Goal: Information Seeking & Learning: Learn about a topic

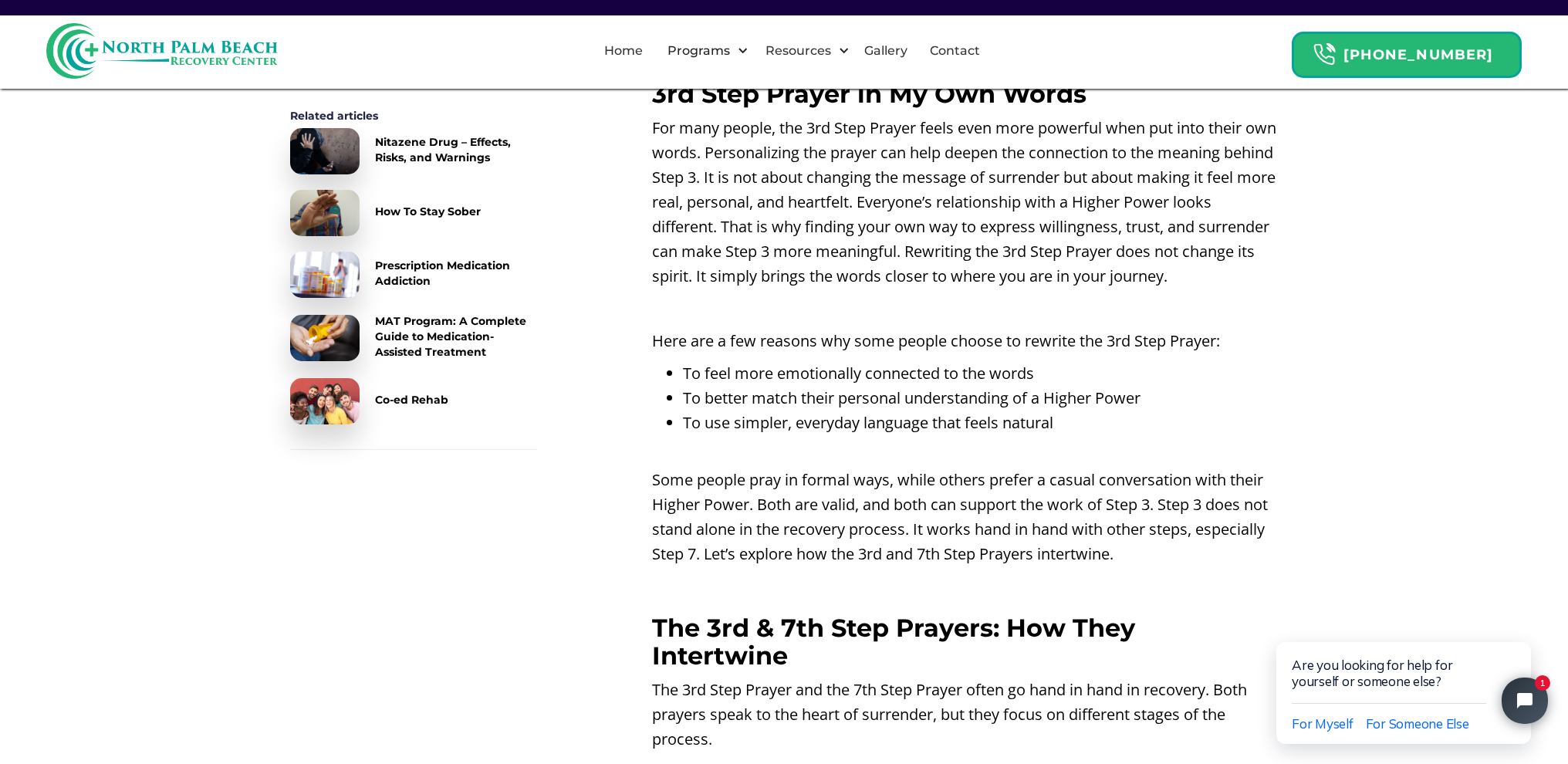
scroll to position [3199, 0]
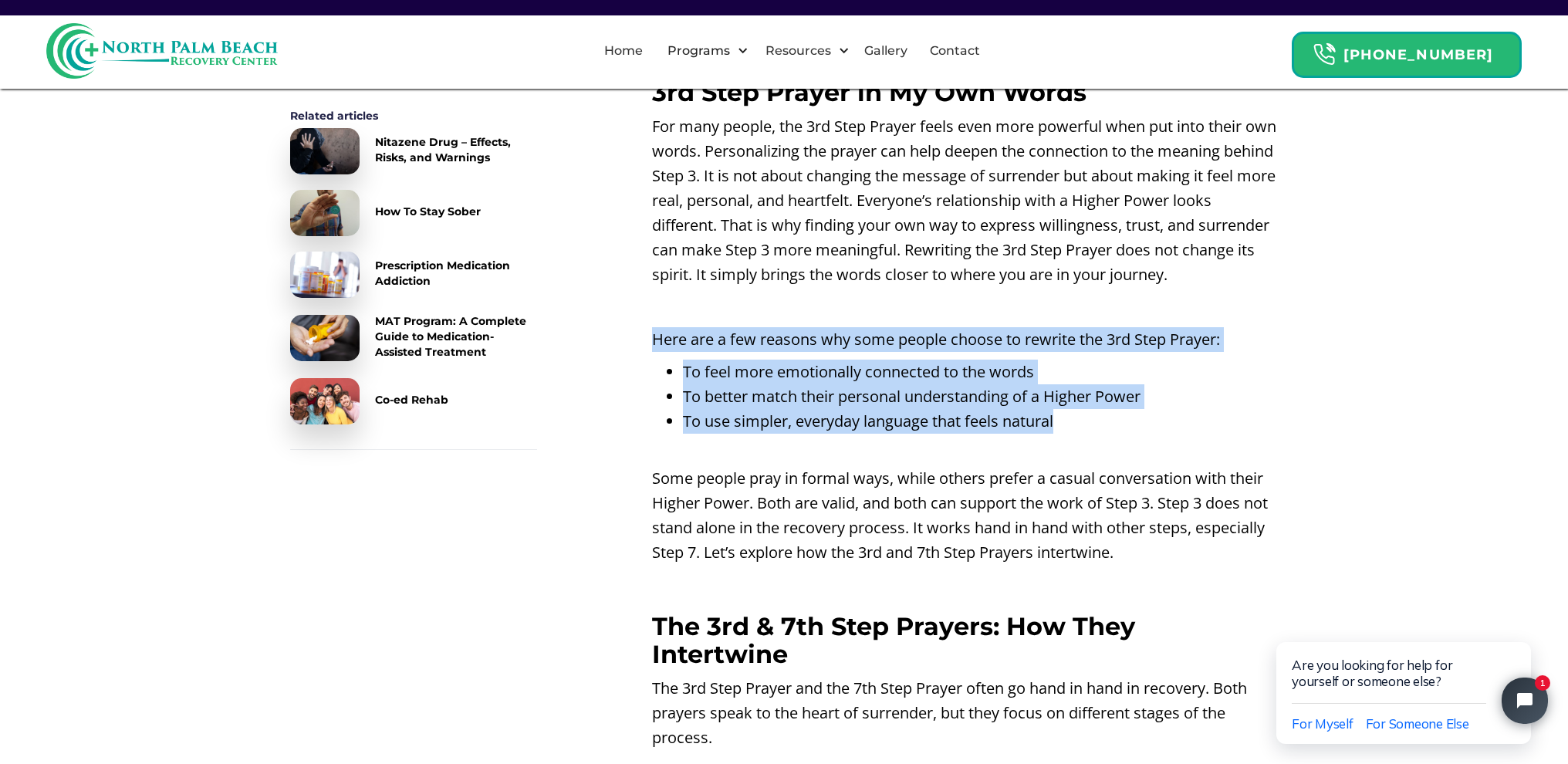
drag, startPoint x: 620, startPoint y: 226, endPoint x: 1071, endPoint y: 306, distance: 458.0
click at [1071, 306] on div "Understanding The Meaning of The 3rd Step Prayer Recovery involves learning whe…" at bounding box center [965, 97] width 626 height 5352
copy div "Here are a few reasons why some people choose to rewrite the 3rd Step Prayer: T…"
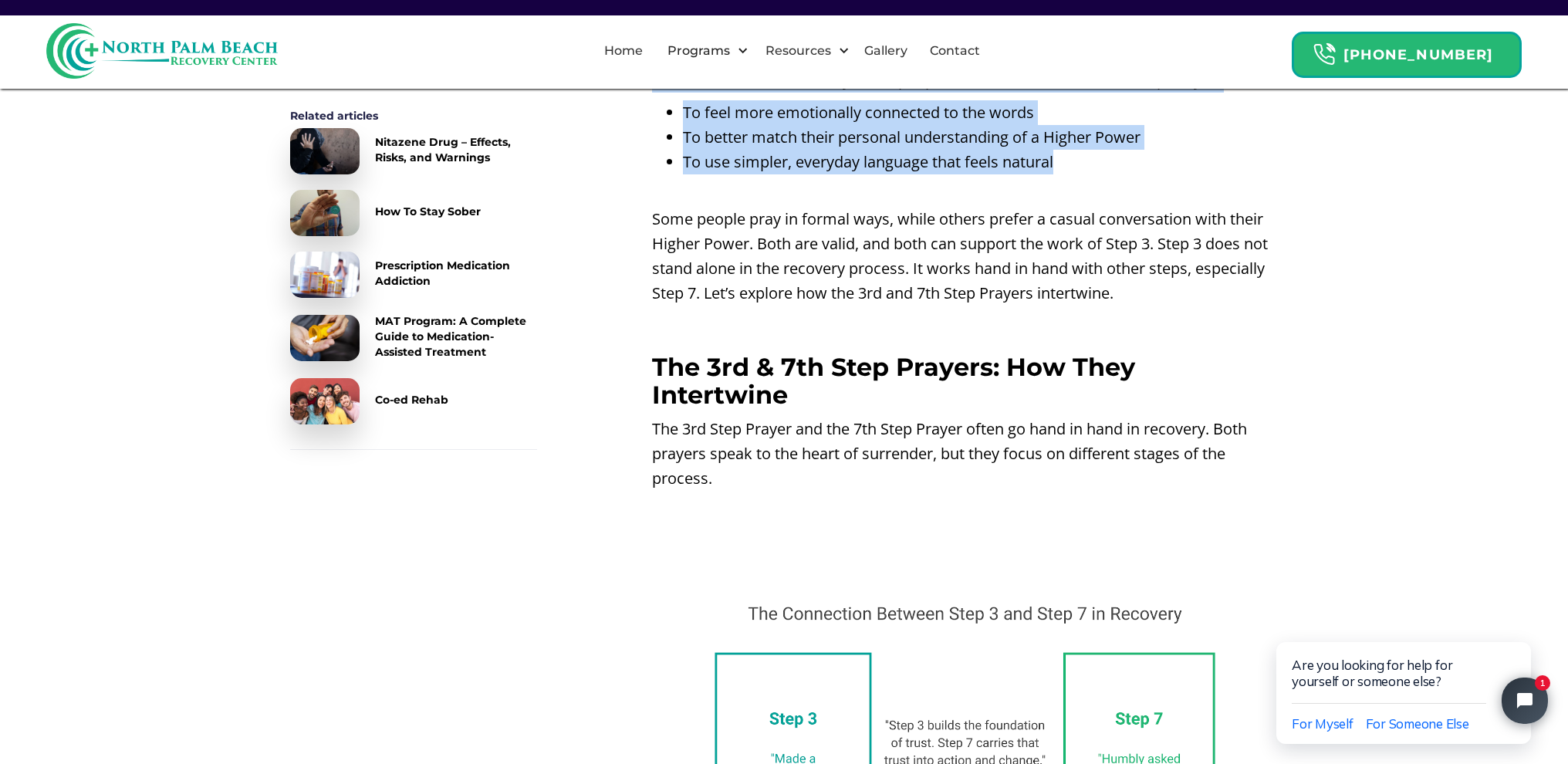
scroll to position [3455, 0]
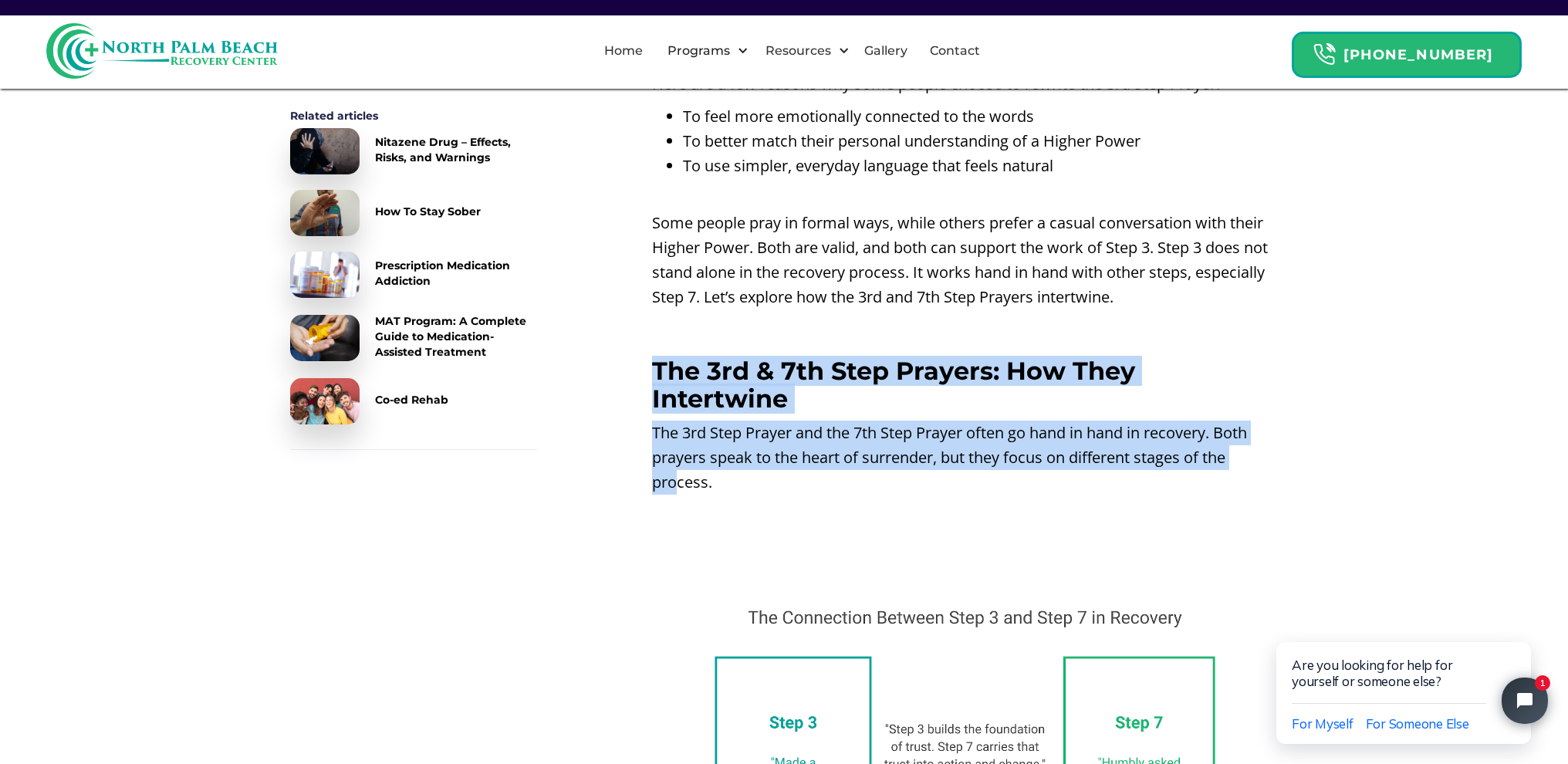
drag, startPoint x: 621, startPoint y: 253, endPoint x: 1079, endPoint y: 328, distance: 464.1
drag, startPoint x: 936, startPoint y: 292, endPoint x: 794, endPoint y: 239, distance: 151.6
click at [934, 421] on p "The 3rd Step Prayer and the 7th Step Prayer often go hand in hand in recovery. …" at bounding box center [965, 458] width 626 height 74
drag, startPoint x: 619, startPoint y: 252, endPoint x: 1182, endPoint y: 335, distance: 569.1
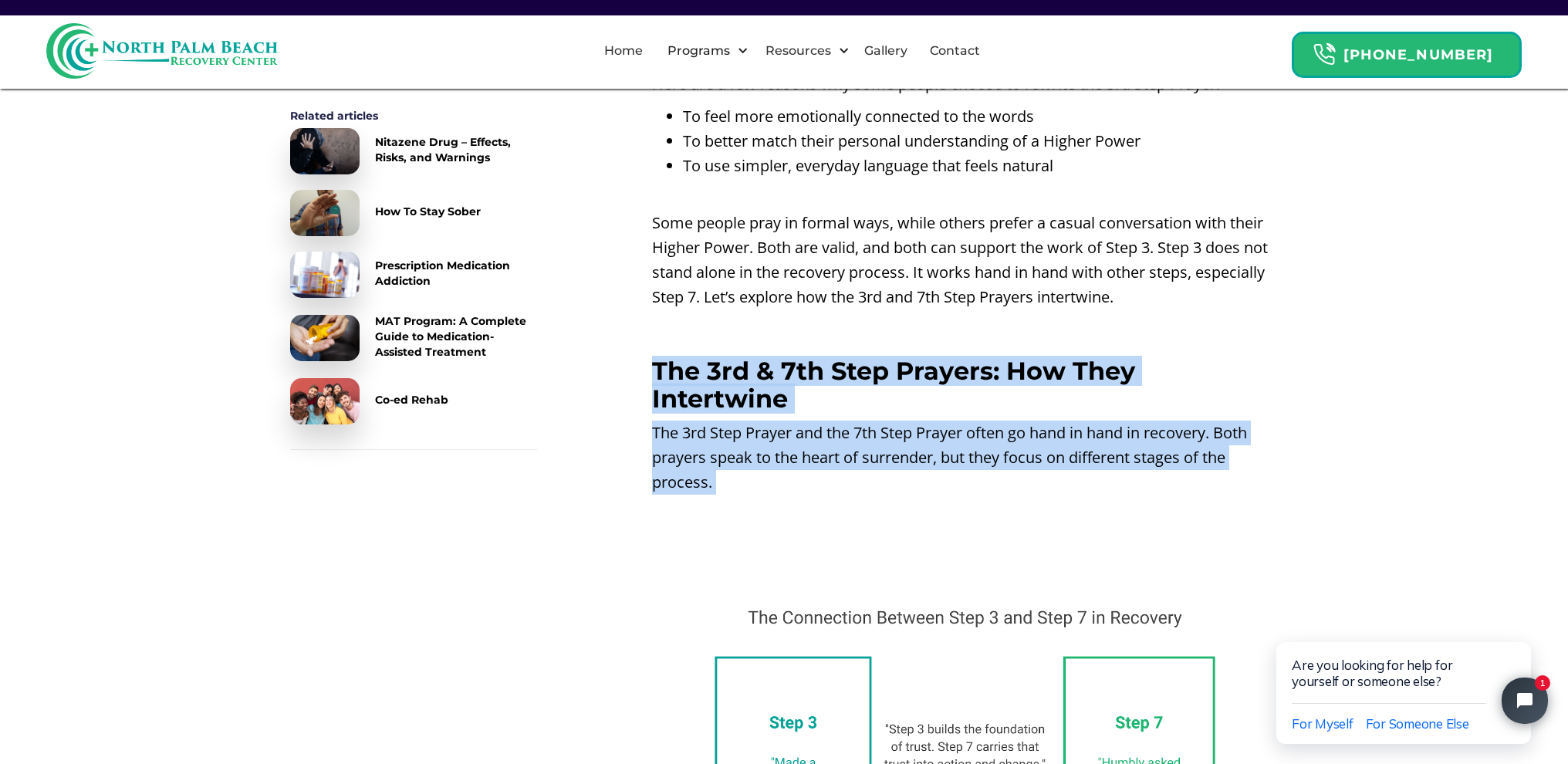
copy div "The 3rd & 7th Step Prayers: How They Intertwine The 3rd Step Prayer and the 7th…"
click at [1000, 503] on p "‍" at bounding box center [965, 515] width 626 height 25
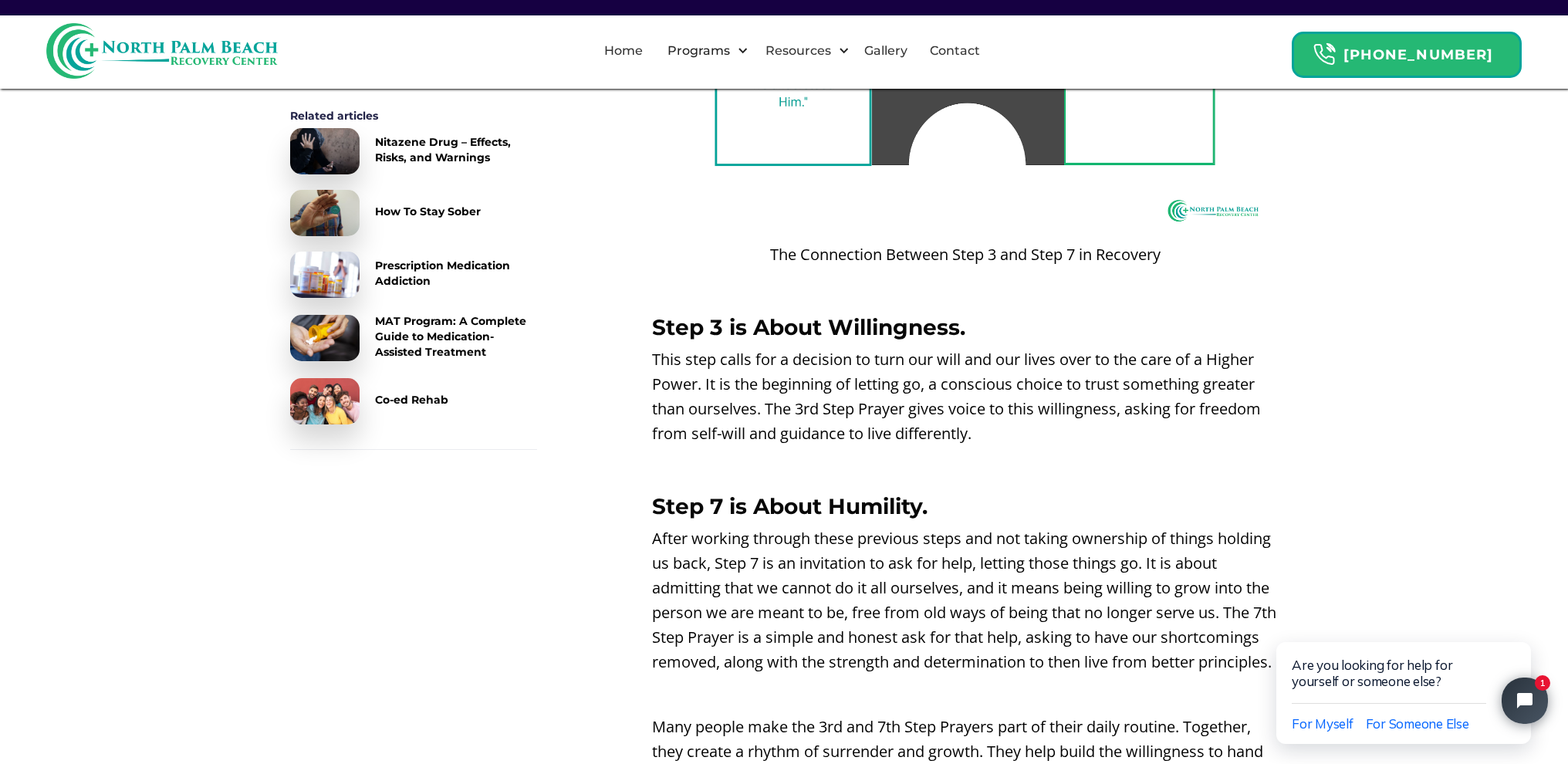
scroll to position [4219, 0]
click at [652, 316] on h3 "Step 3 is About Willingness." at bounding box center [965, 328] width 626 height 25
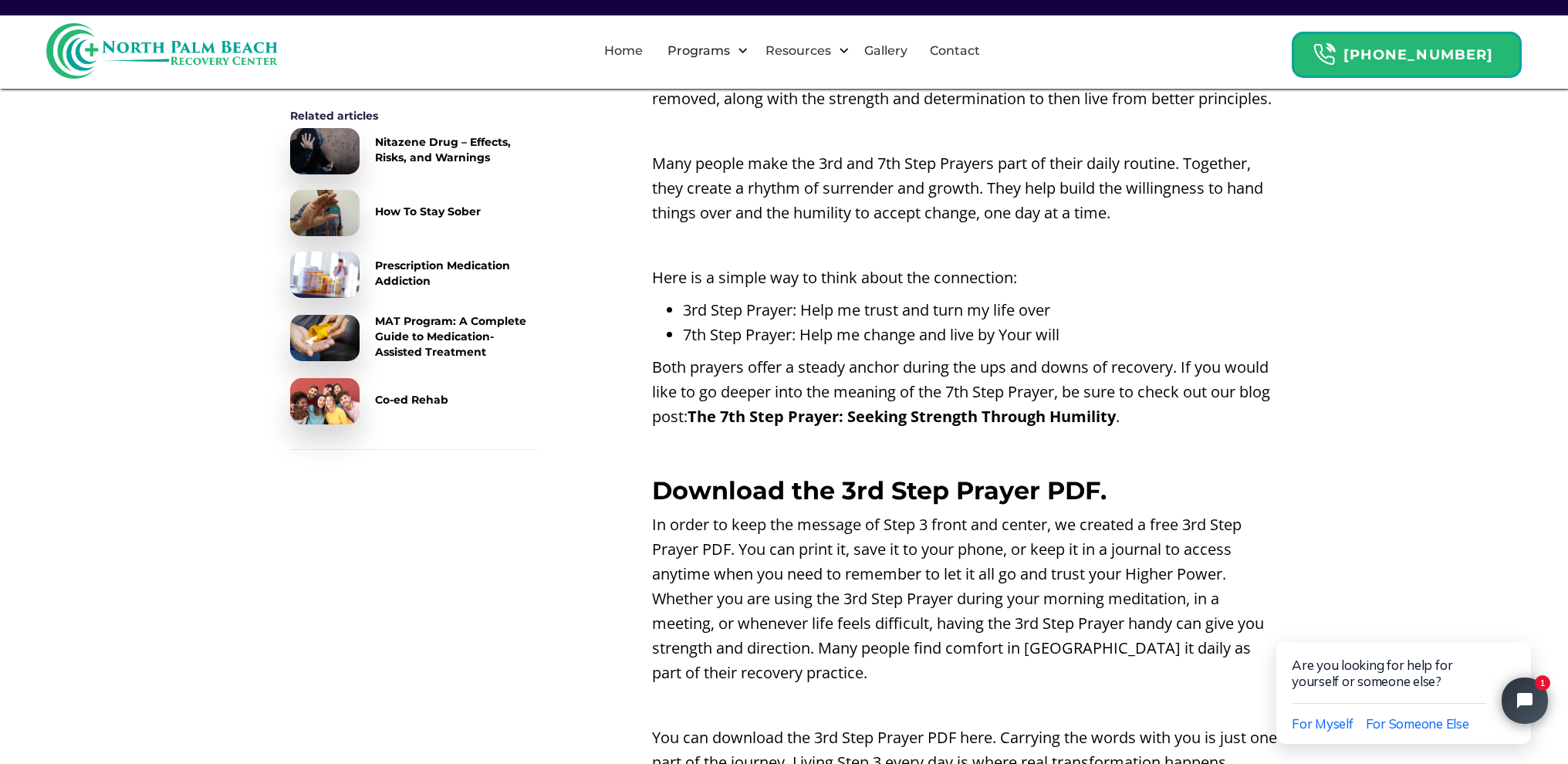
scroll to position [4803, 0]
